Goal: Navigation & Orientation: Find specific page/section

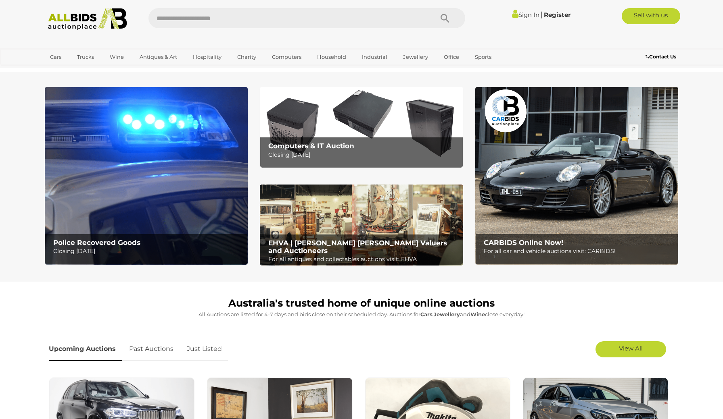
click at [522, 15] on link "Sign In" at bounding box center [525, 15] width 27 height 8
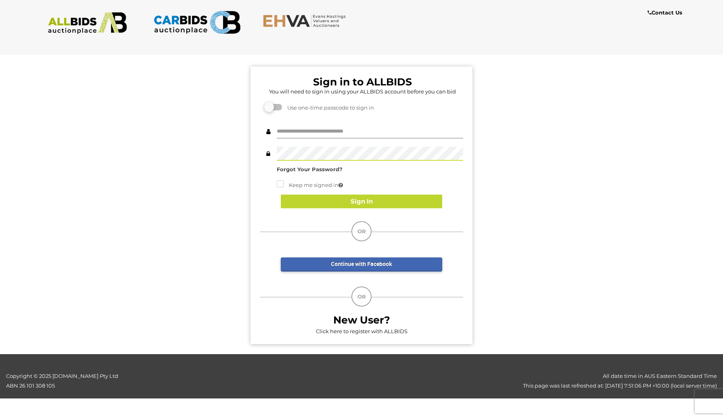
type input "**********"
click at [360, 199] on button "Sign In" at bounding box center [361, 202] width 161 height 14
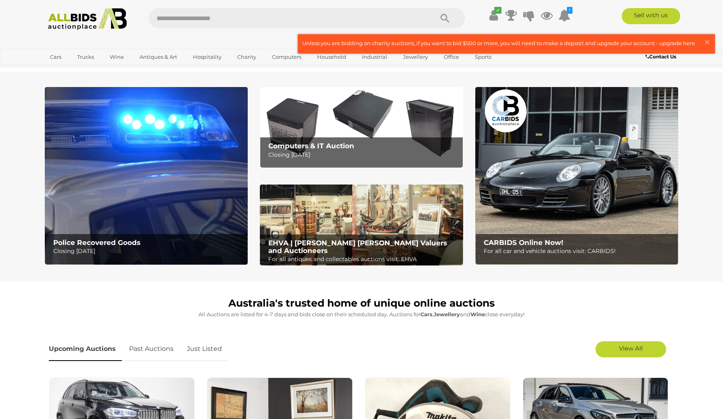
click at [334, 57] on link "Household" at bounding box center [332, 56] width 40 height 13
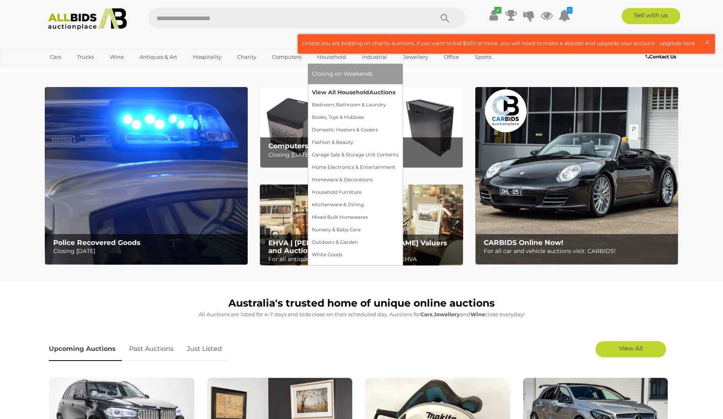
drag, startPoint x: 19, startPoint y: 297, endPoint x: 340, endPoint y: 92, distance: 381.3
click at [340, 92] on link "View All Household Auctions" at bounding box center [355, 92] width 87 height 13
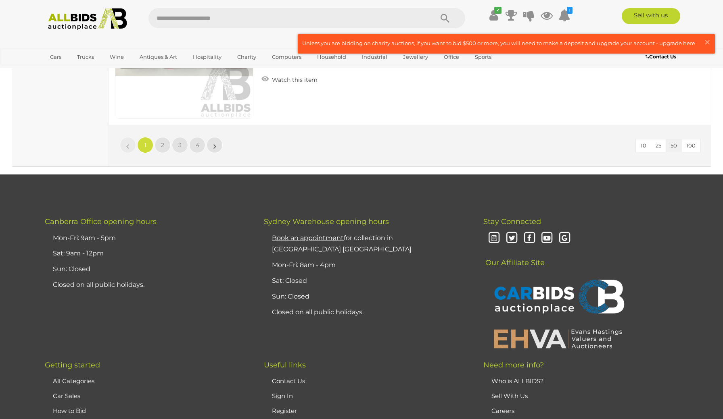
scroll to position [7639, 0]
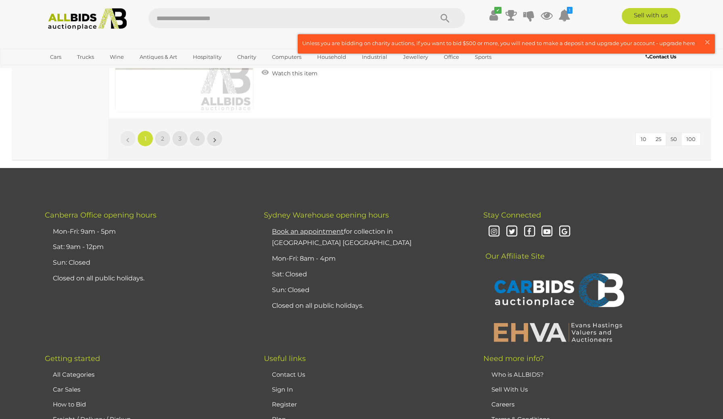
click at [165, 138] on link "2" at bounding box center [162, 139] width 16 height 16
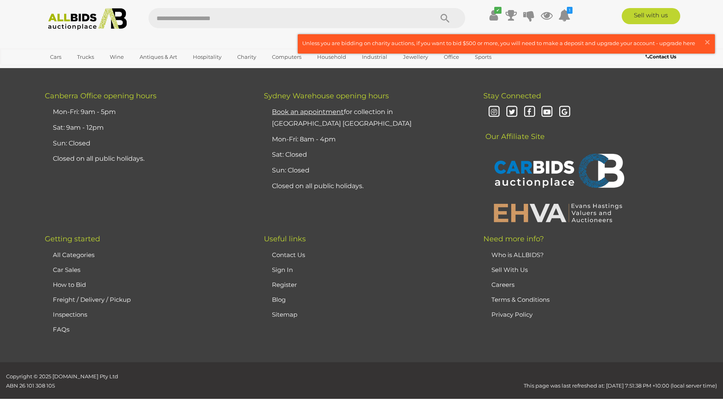
scroll to position [94, 0]
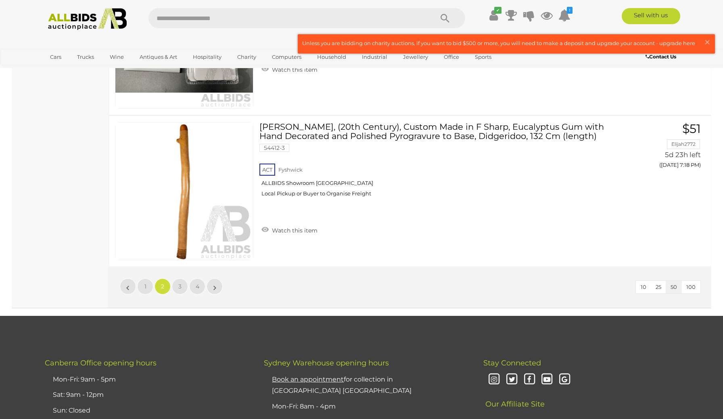
scroll to position [7491, 0]
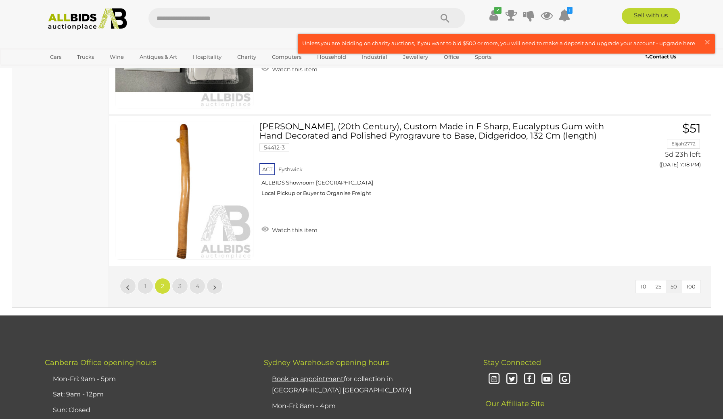
click at [181, 287] on link "3" at bounding box center [180, 286] width 16 height 16
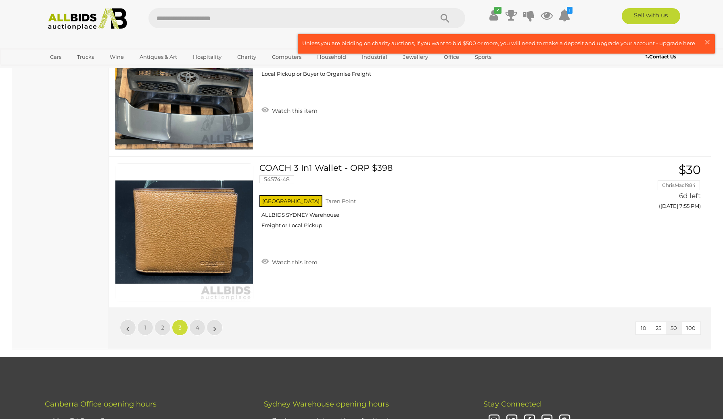
scroll to position [7452, 0]
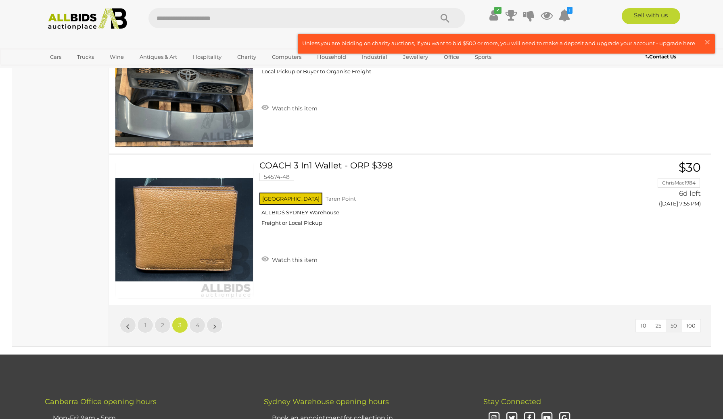
click at [201, 317] on link "4" at bounding box center [197, 325] width 16 height 16
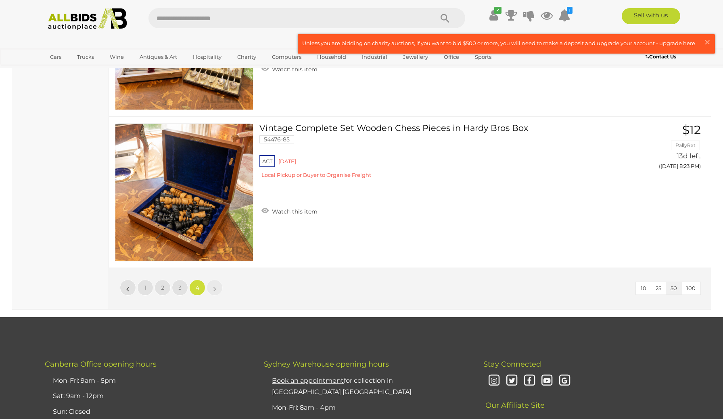
scroll to position [4909, 0]
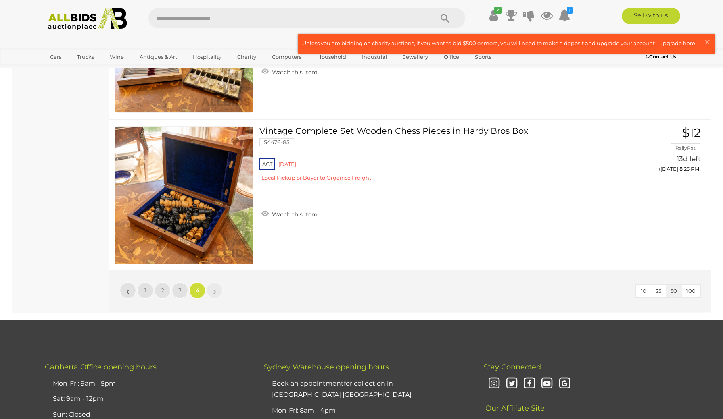
click at [156, 57] on link "Antiques & Art" at bounding box center [158, 56] width 48 height 13
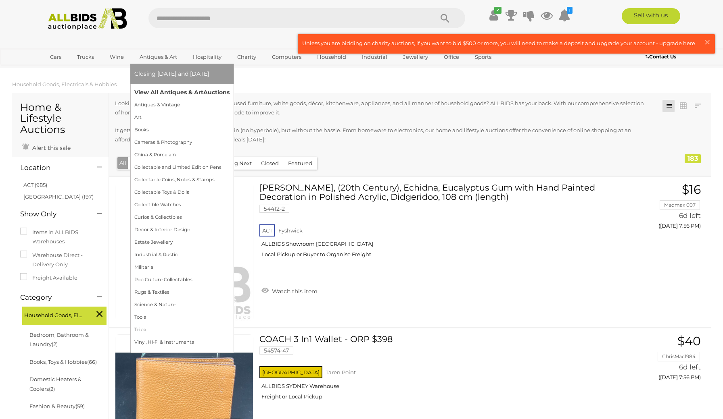
drag, startPoint x: 156, startPoint y: 57, endPoint x: 157, endPoint y: 93, distance: 35.5
click at [157, 93] on link "View All Antiques & Art Auctions" at bounding box center [181, 92] width 95 height 13
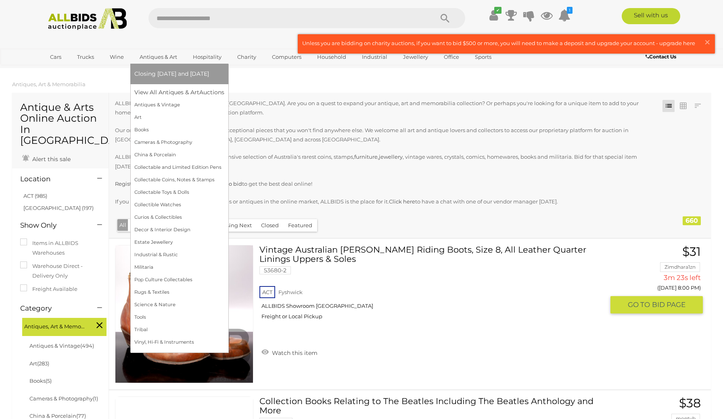
drag, startPoint x: 482, startPoint y: 237, endPoint x: 161, endPoint y: 57, distance: 368.0
click at [161, 57] on link "Antiques & Art" at bounding box center [158, 56] width 48 height 13
click at [141, 295] on link "Rugs & Textiles" at bounding box center [179, 292] width 90 height 13
